Goal: Check status: Check status

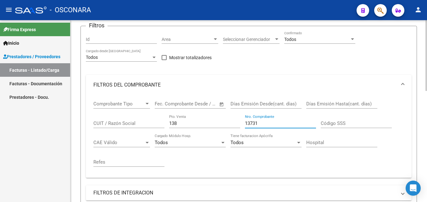
scroll to position [55, 0]
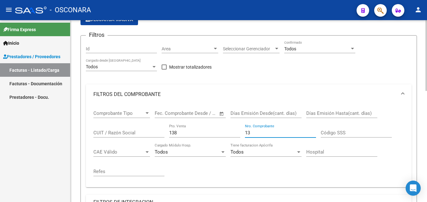
type input "1"
drag, startPoint x: 184, startPoint y: 133, endPoint x: 162, endPoint y: 133, distance: 22.0
click at [162, 133] on div "Comprobante Tipo Comprobante Tipo Fecha inicio – Fecha fin Fec. Comprobante Des…" at bounding box center [248, 143] width 311 height 78
type input "344"
click at [268, 131] on input "Nro. Comprobante" at bounding box center [280, 133] width 71 height 6
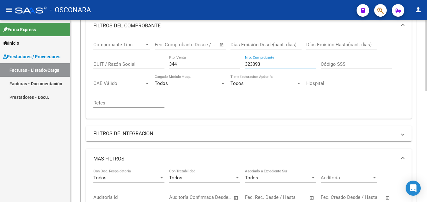
scroll to position [87, 0]
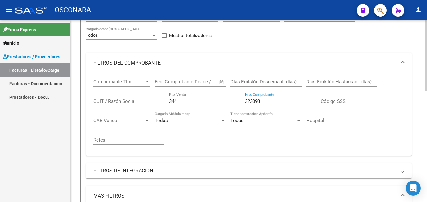
type input "323093"
drag, startPoint x: 196, startPoint y: 104, endPoint x: 157, endPoint y: 100, distance: 38.5
click at [157, 100] on div "Comprobante Tipo Comprobante Tipo Fecha inicio – Fecha fin Fec. Comprobante Des…" at bounding box center [248, 112] width 311 height 78
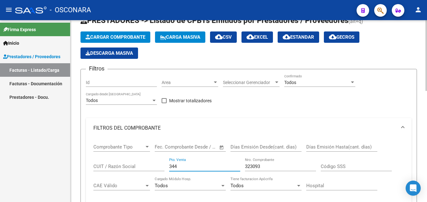
scroll to position [31, 0]
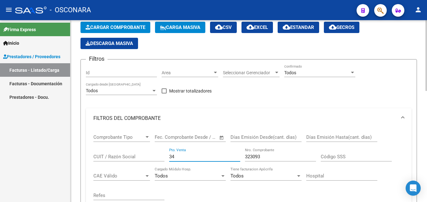
type input "3"
type input "9"
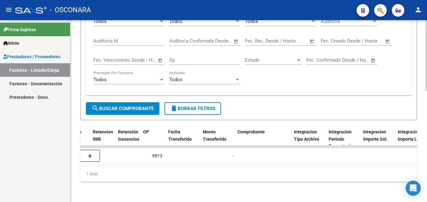
scroll to position [0, 540]
type input "46796"
